Goal: Task Accomplishment & Management: Complete application form

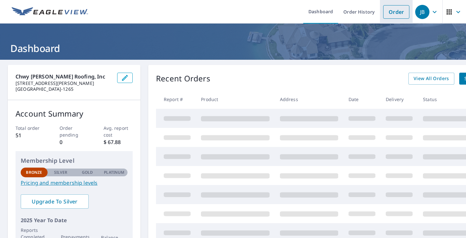
click at [399, 8] on link "Order" at bounding box center [396, 12] width 26 height 14
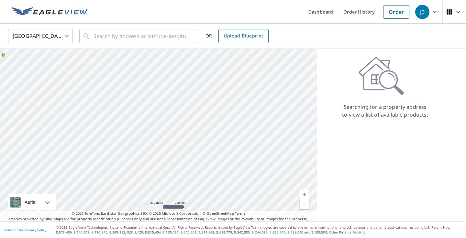
click at [258, 38] on span "Upload Blueprint" at bounding box center [243, 36] width 39 height 8
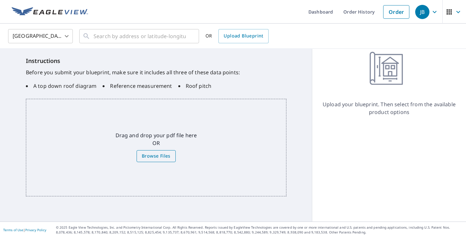
click at [165, 157] on span "Browse Files" at bounding box center [156, 156] width 29 height 8
click at [0, 0] on input "Browse Files" at bounding box center [0, 0] width 0 height 0
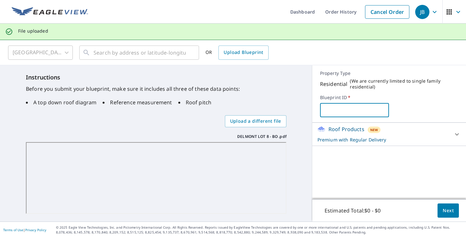
click at [349, 107] on input "text" at bounding box center [354, 110] width 69 height 18
click at [364, 108] on input "LOT 8 [PERSON_NAME]" at bounding box center [354, 110] width 69 height 18
type input "LOT 8 [PERSON_NAME]"
click at [452, 213] on span "Next" at bounding box center [448, 211] width 11 height 8
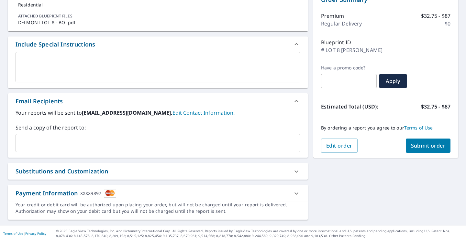
scroll to position [76, 0]
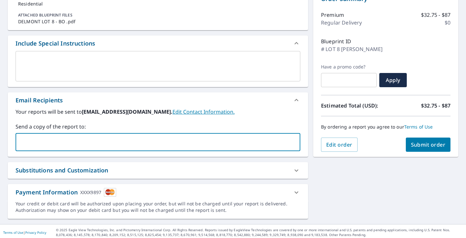
click at [246, 137] on input "text" at bounding box center [152, 142] width 269 height 12
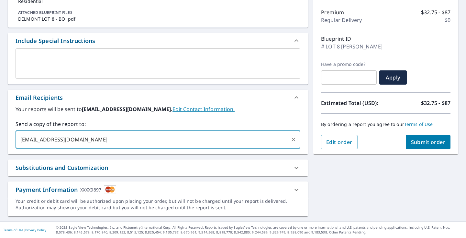
scroll to position [0, 0]
type input "[EMAIL_ADDRESS][DOMAIN_NAME]"
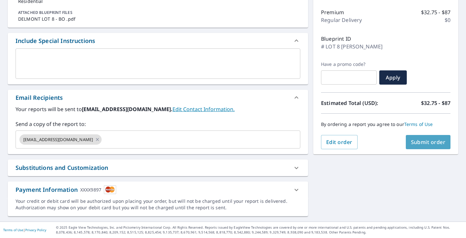
click at [440, 144] on span "Submit order" at bounding box center [428, 142] width 35 height 7
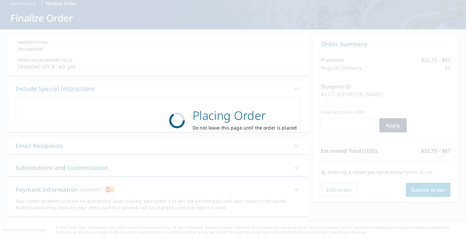
scroll to position [30, 0]
